Goal: Navigation & Orientation: Go to known website

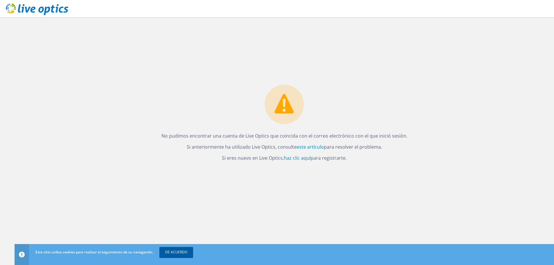
click at [172, 252] on font "DE ACUERDO" at bounding box center [176, 251] width 22 height 5
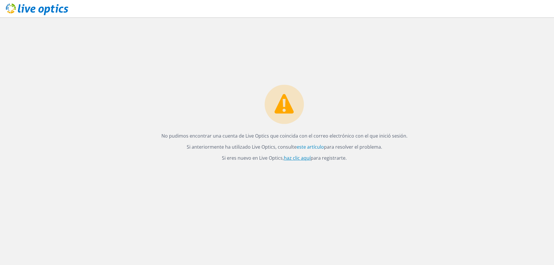
click at [295, 158] on font "haz clic aquí" at bounding box center [297, 158] width 27 height 6
